Goal: Find specific page/section: Find specific page/section

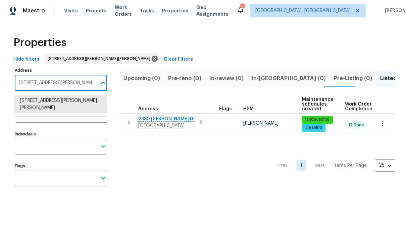
scroll to position [46, 0]
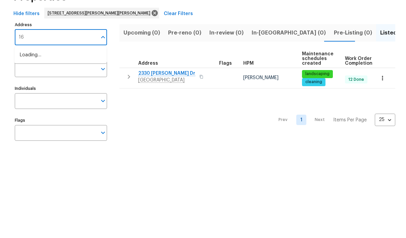
type input "167"
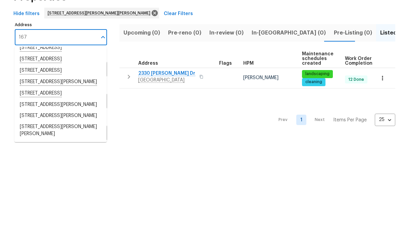
scroll to position [141, 0]
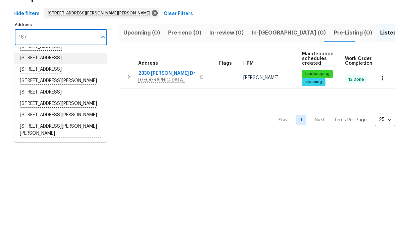
click at [75, 98] on li "[STREET_ADDRESS]" at bounding box center [60, 103] width 92 height 11
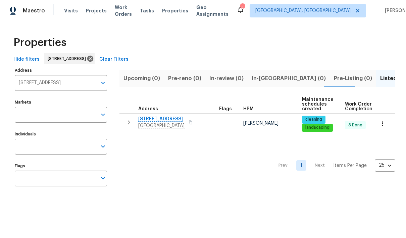
click at [159, 119] on span "[STREET_ADDRESS]" at bounding box center [161, 119] width 46 height 7
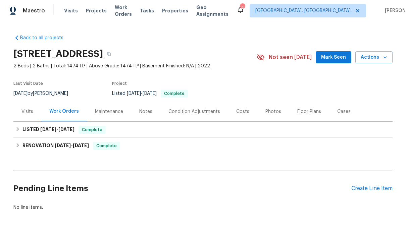
click at [178, 14] on span "Properties" at bounding box center [175, 10] width 26 height 7
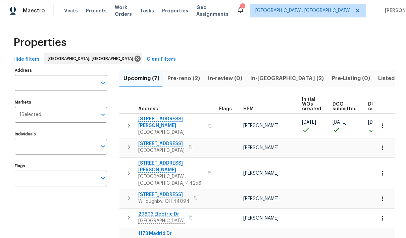
click at [47, 86] on input "Address" at bounding box center [56, 83] width 82 height 16
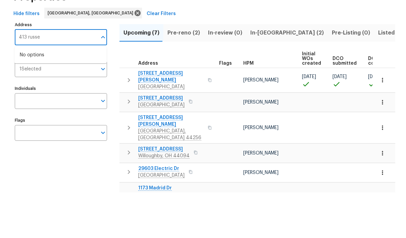
type input "413 russet"
click at [43, 95] on li "[STREET_ADDRESS][PERSON_NAME]" at bounding box center [60, 100] width 92 height 11
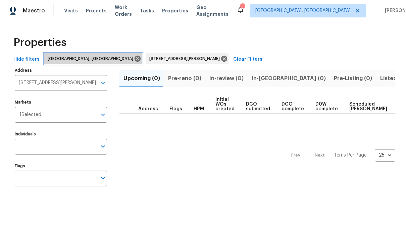
click at [135, 60] on icon at bounding box center [138, 59] width 6 height 6
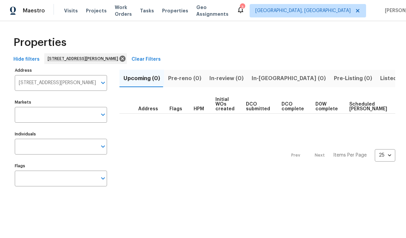
click at [380, 76] on span "Listed (1)" at bounding box center [392, 78] width 24 height 9
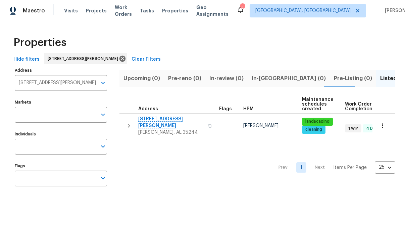
click at [165, 120] on span "[STREET_ADDRESS][PERSON_NAME]" at bounding box center [170, 122] width 65 height 13
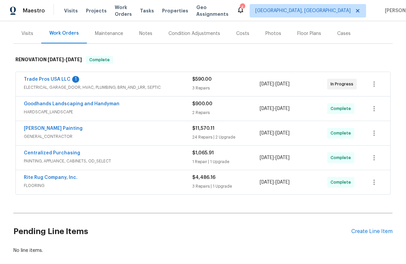
scroll to position [87, 0]
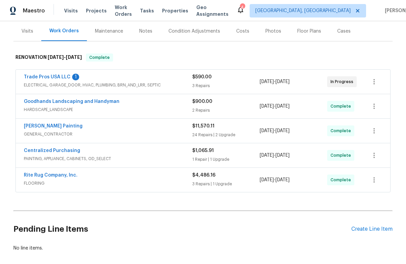
click at [129, 155] on span "PAINTING, APPLIANCE, CABINETS, OD_SELECT" at bounding box center [108, 158] width 169 height 7
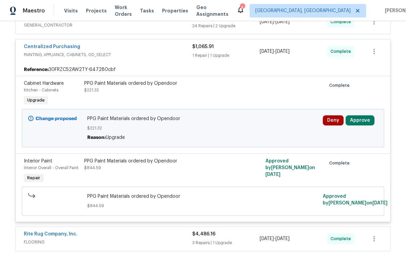
scroll to position [196, 0]
click at [144, 45] on div "Centralized Purchasing" at bounding box center [108, 48] width 169 height 8
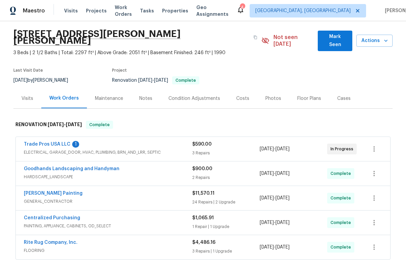
scroll to position [20, 0]
click at [212, 95] on div "Condition Adjustments" at bounding box center [195, 98] width 52 height 7
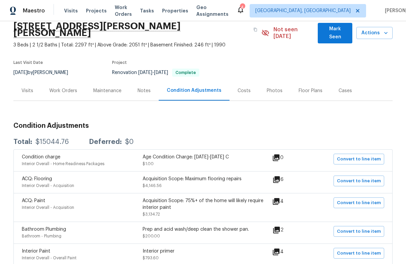
scroll to position [28, 0]
click at [248, 84] on div "Costs" at bounding box center [244, 91] width 29 height 20
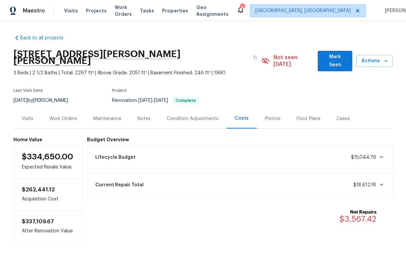
click at [382, 183] on icon at bounding box center [381, 184] width 3 height 2
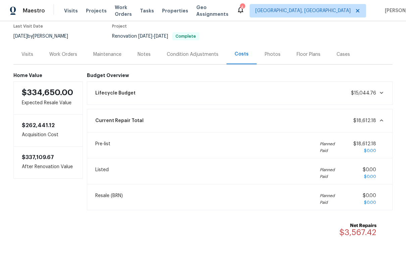
scroll to position [63, 0]
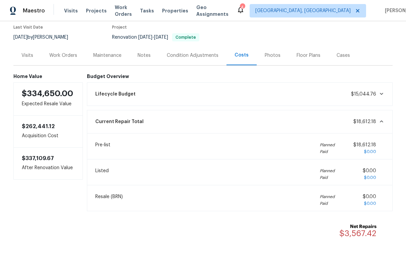
click at [382, 119] on icon at bounding box center [381, 121] width 5 height 5
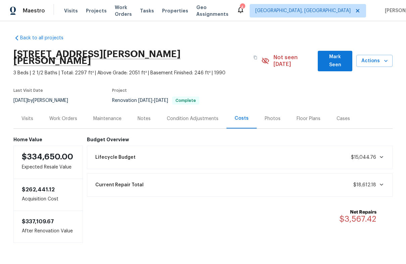
click at [201, 115] on div "Condition Adjustments" at bounding box center [193, 118] width 52 height 7
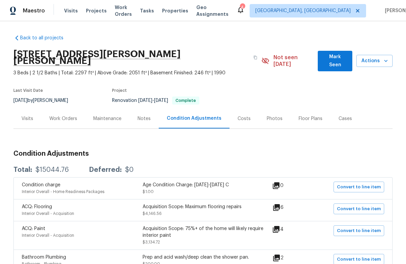
click at [64, 115] on div "Work Orders" at bounding box center [63, 118] width 28 height 7
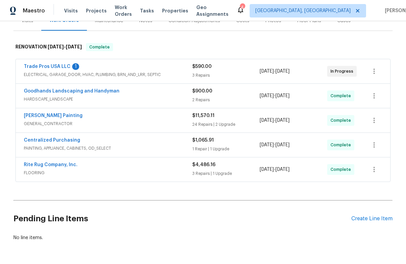
scroll to position [97, 0]
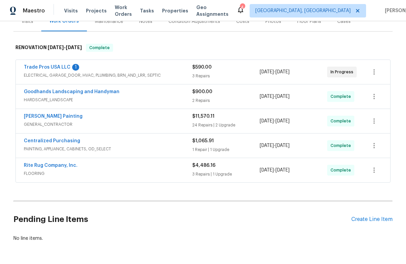
click at [141, 113] on div "Perez Painting" at bounding box center [108, 117] width 169 height 8
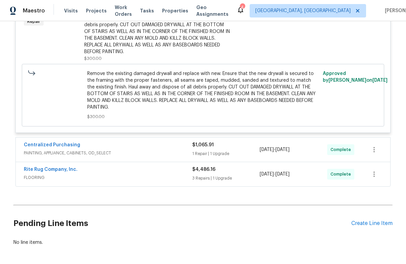
scroll to position [2549, 0]
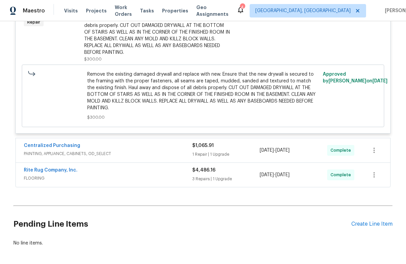
click at [151, 178] on span "FLOORING" at bounding box center [108, 178] width 169 height 7
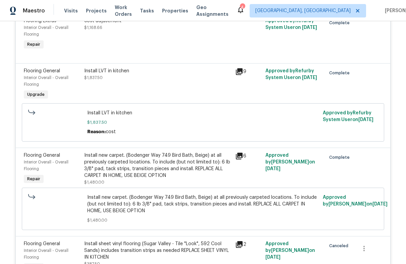
scroll to position [2740, 0]
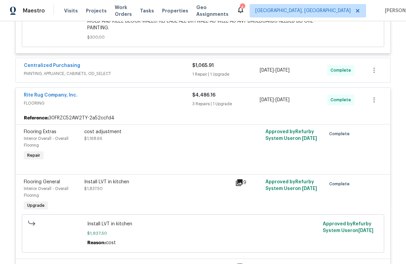
click at [126, 103] on span "FLOORING" at bounding box center [108, 103] width 169 height 7
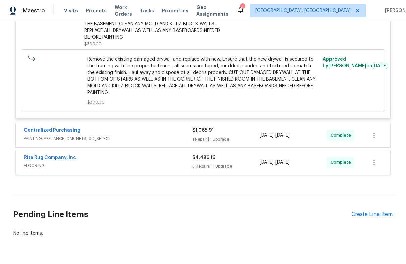
scroll to position [2563, 0]
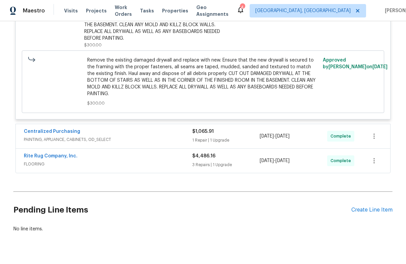
click at [142, 140] on span "PAINTING, APPLIANCE, CABINETS, OD_SELECT" at bounding box center [108, 139] width 169 height 7
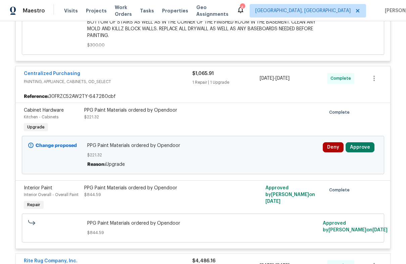
scroll to position [2623, 0]
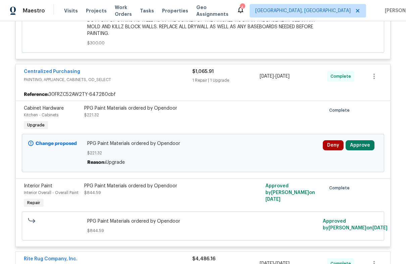
click at [147, 76] on div "Centralized Purchasing" at bounding box center [108, 72] width 169 height 8
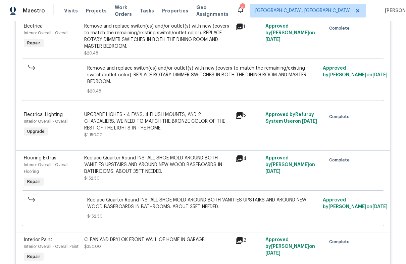
scroll to position [1620, 0]
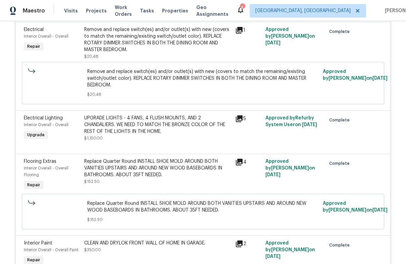
click at [34, 184] on div "Flooring Extras Interior Overall - Overall Flooring Repair" at bounding box center [52, 175] width 60 height 38
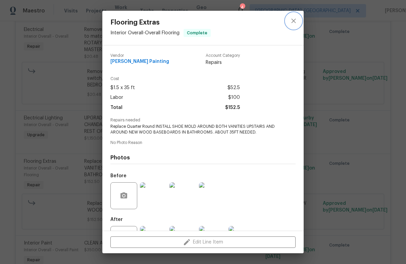
click at [294, 19] on icon "close" at bounding box center [294, 21] width 8 height 8
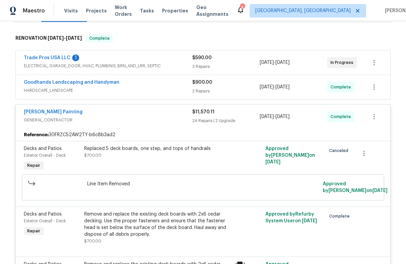
scroll to position [106, 0]
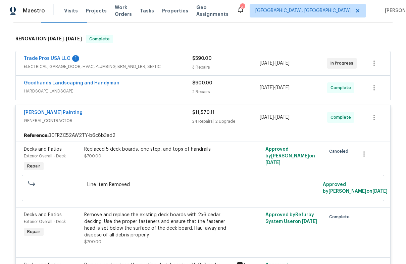
click at [127, 117] on span "GENERAL_CONTRACTOR" at bounding box center [108, 120] width 169 height 7
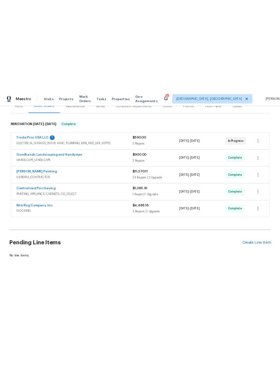
scroll to position [0, 0]
